Goal: Check status

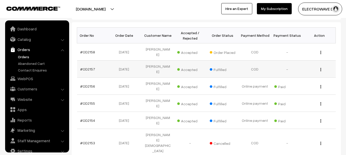
scroll to position [8, 0]
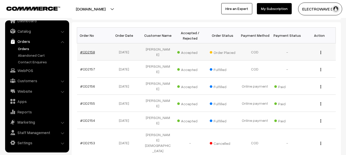
click at [92, 51] on link "#OD2158" at bounding box center [87, 52] width 15 height 4
